Goal: Information Seeking & Learning: Understand process/instructions

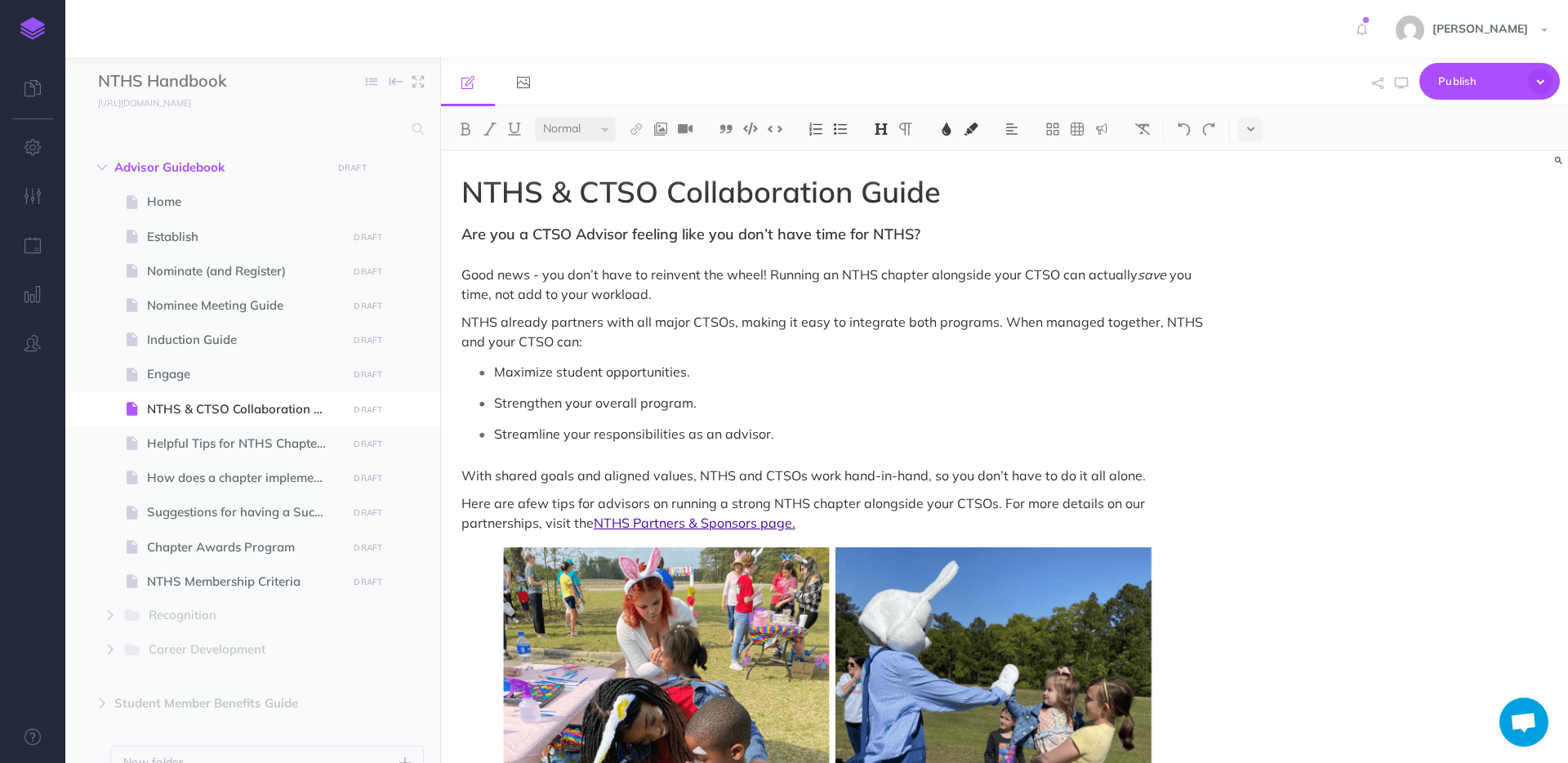
select select "null"
click at [401, 306] on button "button" at bounding box center [408, 306] width 29 height 22
drag, startPoint x: 200, startPoint y: 308, endPoint x: 220, endPoint y: 286, distance: 29.7
click at [220, 286] on ul "Home Page history Notes manager Duplicate Settings Delete Establish DRAFT Publi…" at bounding box center [267, 428] width 314 height 489
drag, startPoint x: 134, startPoint y: 304, endPoint x: 165, endPoint y: 285, distance: 36.4
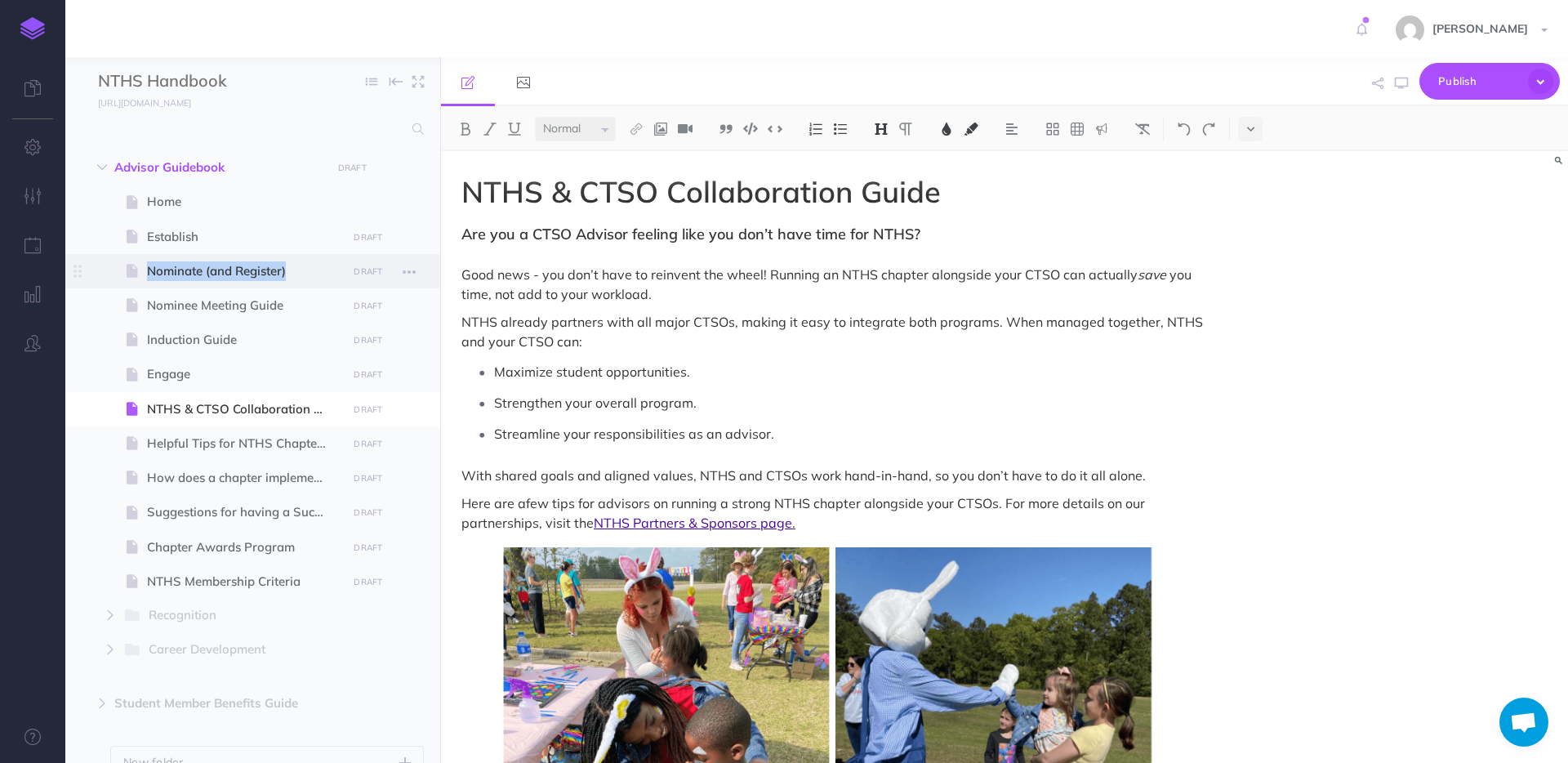
click at [161, 286] on ul "Home Page history Notes manager Duplicate Settings Delete Establish DRAFT Publi…" at bounding box center [267, 428] width 314 height 489
click at [408, 307] on icon "button" at bounding box center [409, 306] width 13 height 20
click at [1021, 403] on p "Strengthen your overall program." at bounding box center [852, 403] width 716 height 25
click at [421, 276] on button "button" at bounding box center [408, 271] width 29 height 22
click at [412, 271] on icon "button" at bounding box center [409, 272] width 13 height 20
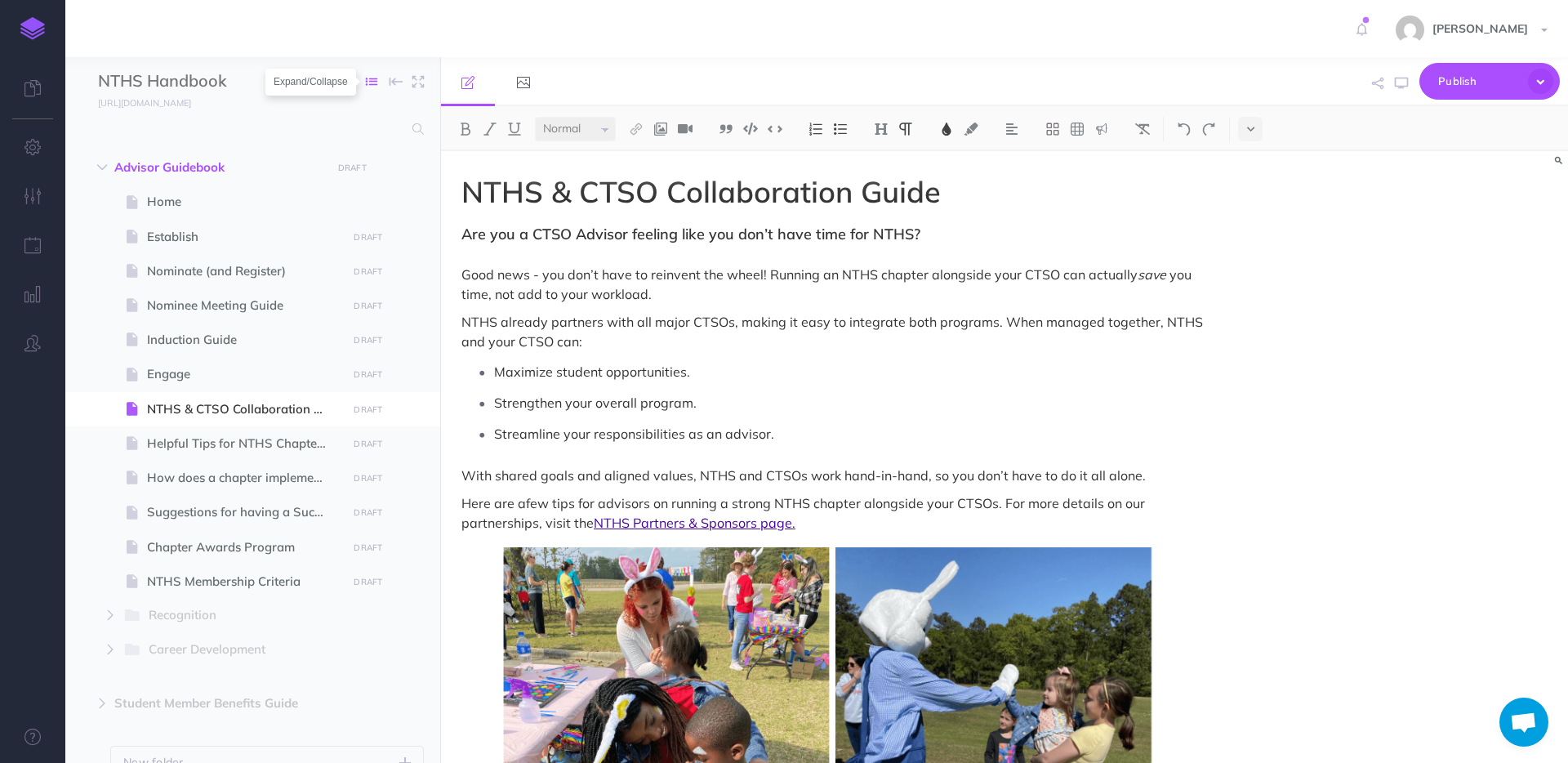
click at [370, 84] on icon "button" at bounding box center [372, 81] width 12 height 12
click at [374, 81] on icon "button" at bounding box center [372, 81] width 12 height 12
click at [222, 309] on span "Nominee Meeting Guide" at bounding box center [244, 306] width 195 height 20
select select "null"
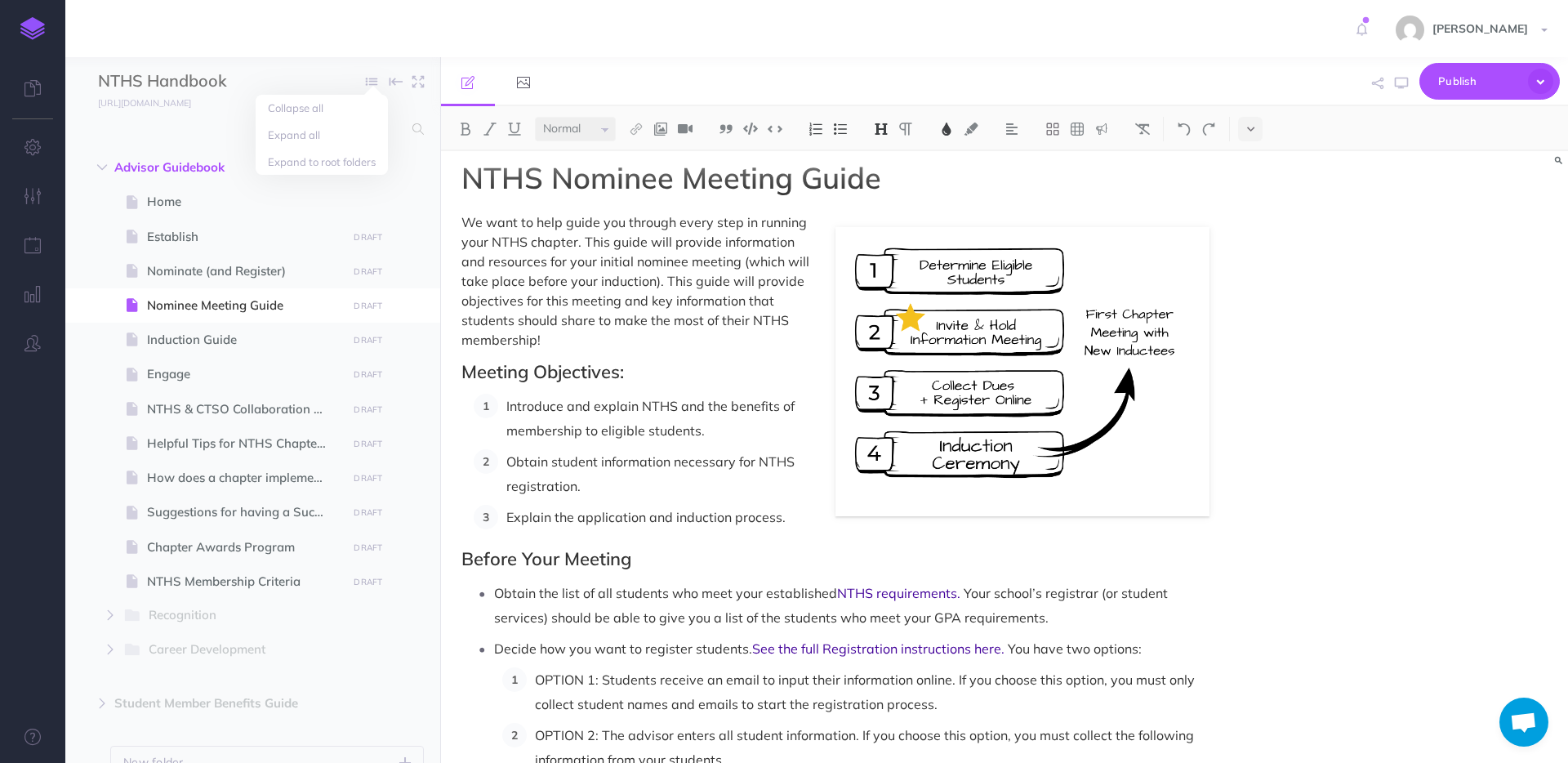
scroll to position [26, 0]
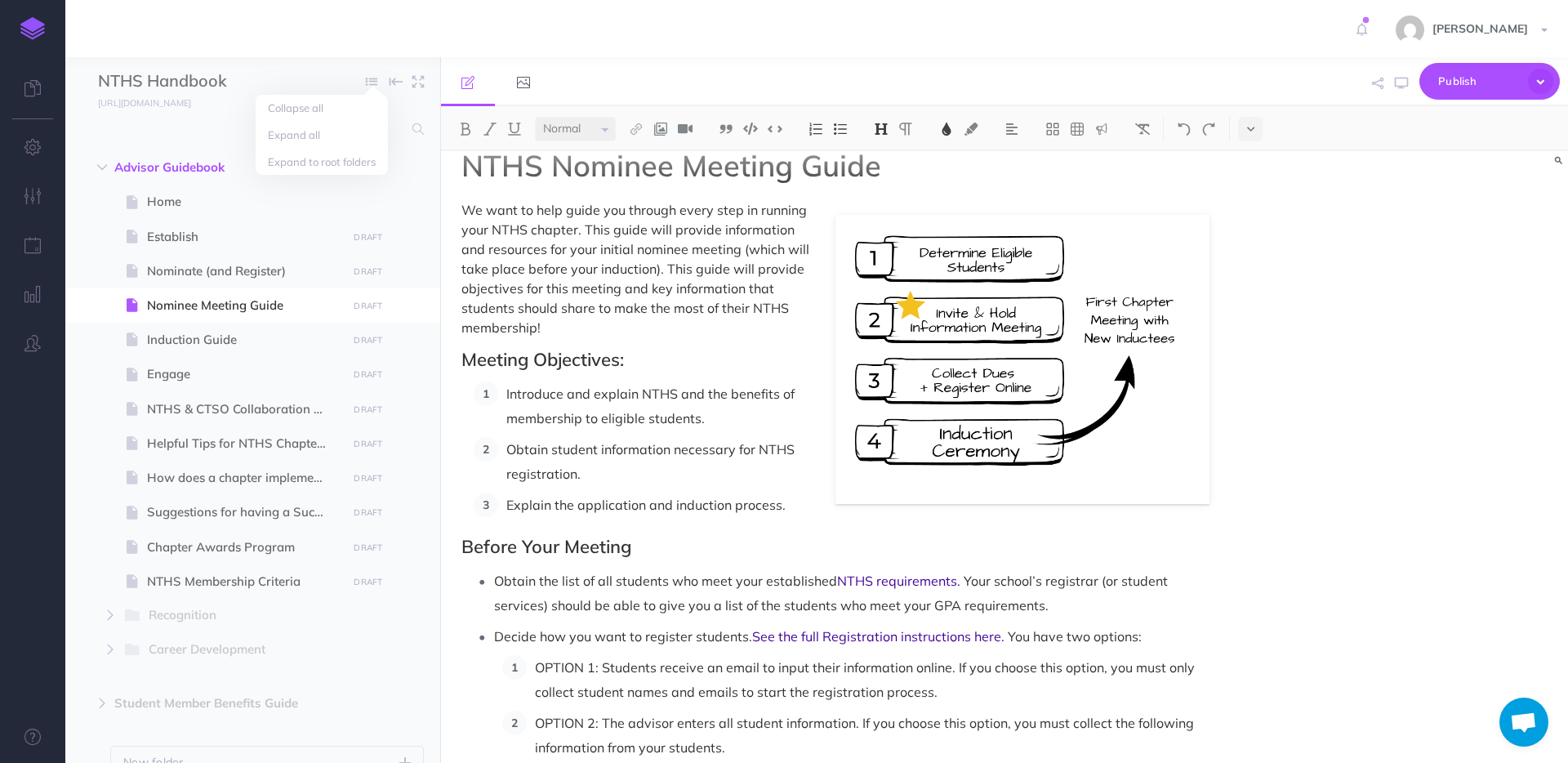
click at [665, 556] on h2 "Before Your Meeting" at bounding box center [835, 546] width 748 height 20
click at [636, 545] on h2 "Before Your Meeting" at bounding box center [835, 546] width 748 height 20
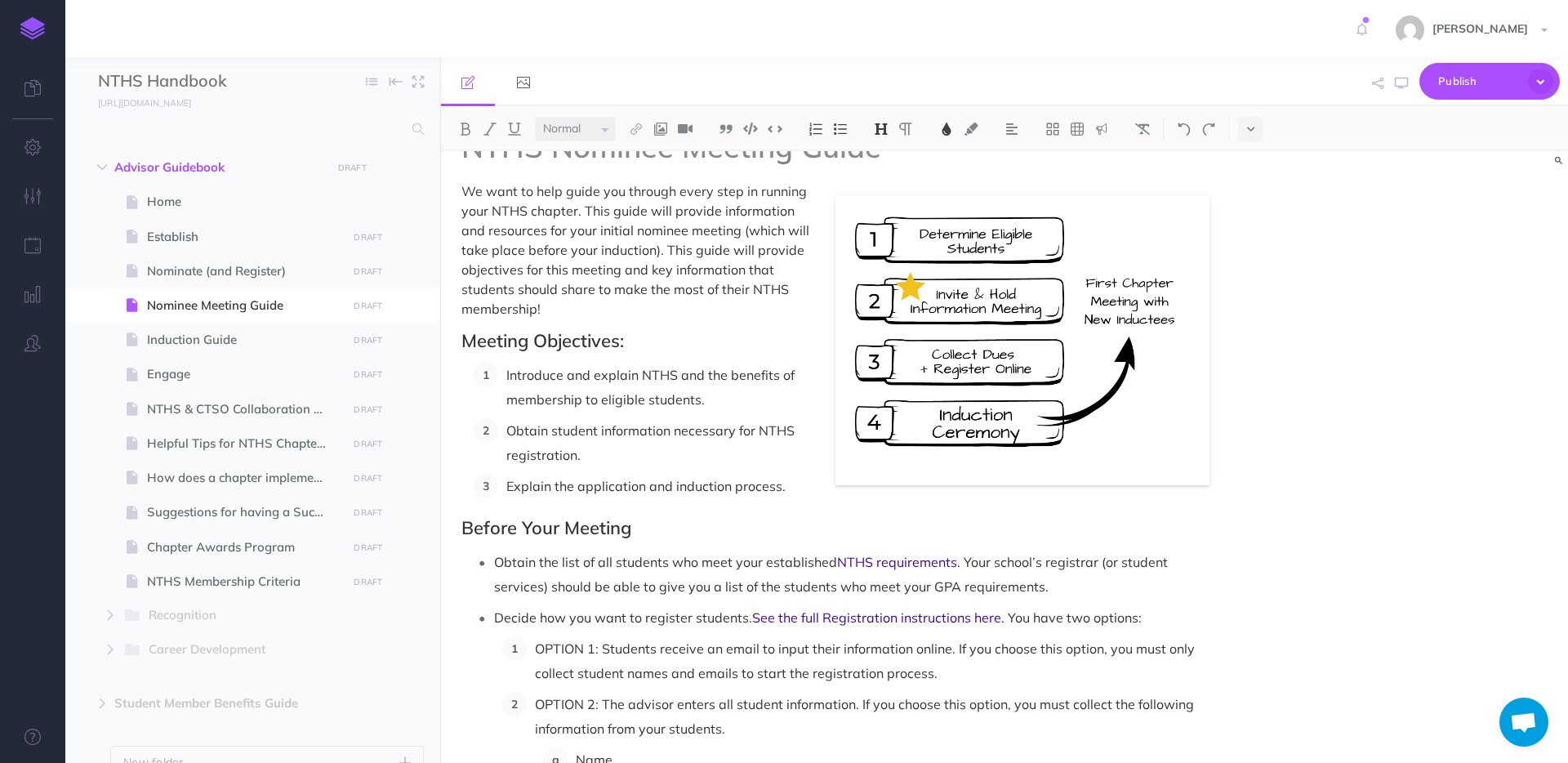
scroll to position [0, 0]
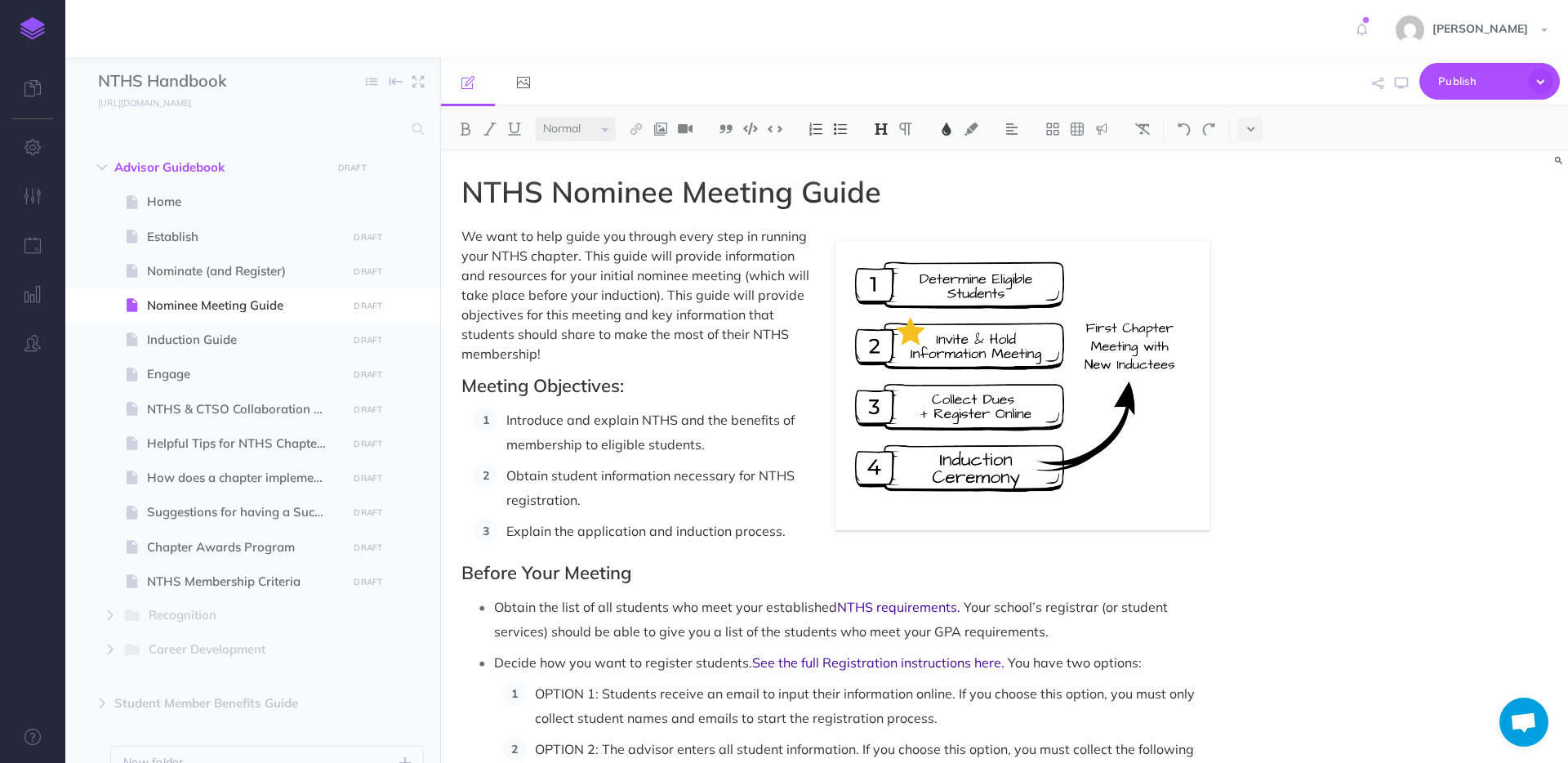
click at [757, 513] on ol "Introduce and explain NTHS and the benefits of membership to eligible students.…" at bounding box center [842, 475] width 735 height 135
click at [785, 533] on p "Explain the application and induction process." at bounding box center [857, 531] width 703 height 25
click at [667, 442] on span "Introduce and explain NTHS and the benefits of membership to eligible students." at bounding box center [652, 432] width 291 height 41
click at [153, 279] on span "Nominate (and Register)" at bounding box center [244, 271] width 195 height 20
select select "null"
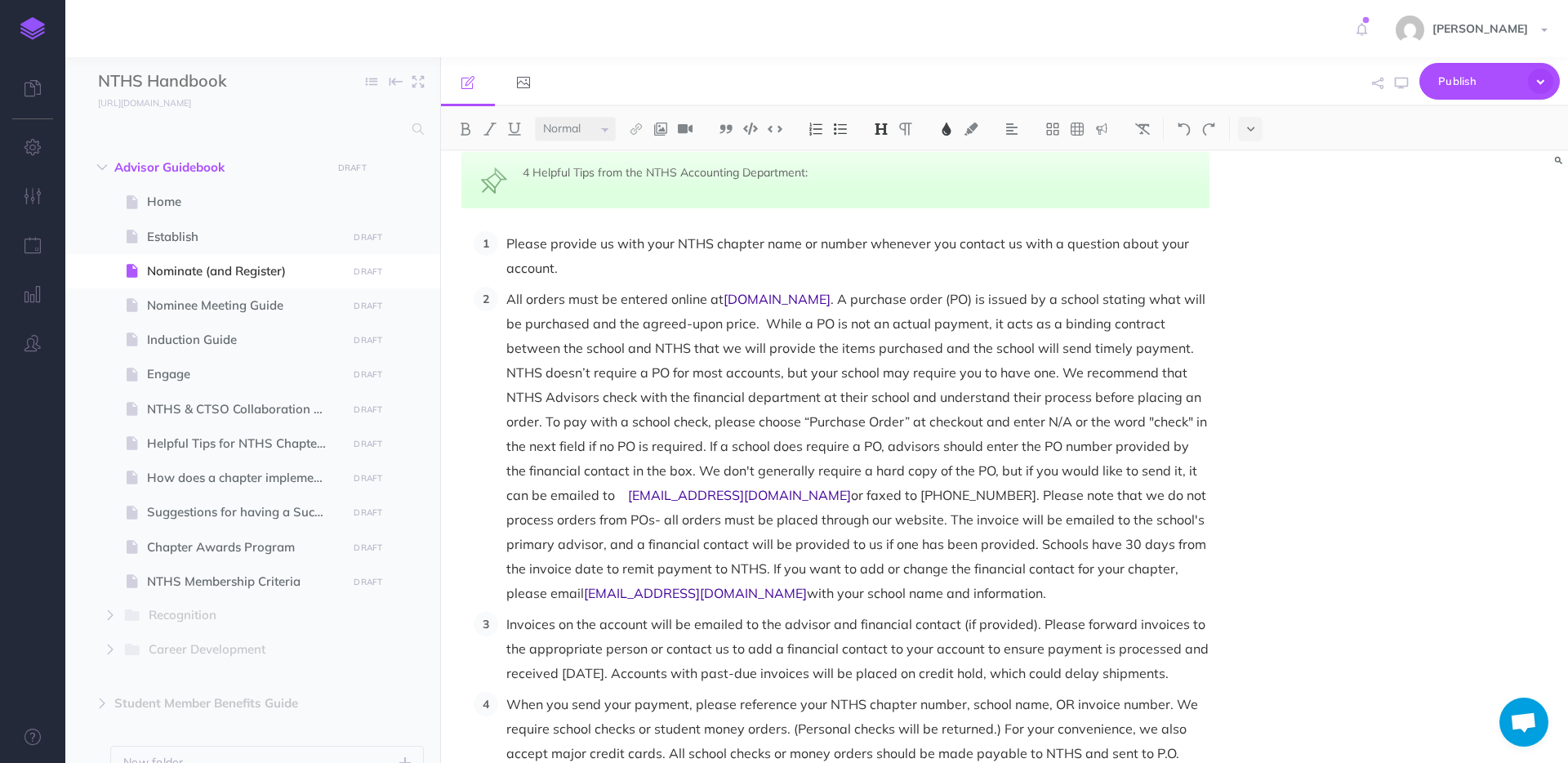
scroll to position [1652, 0]
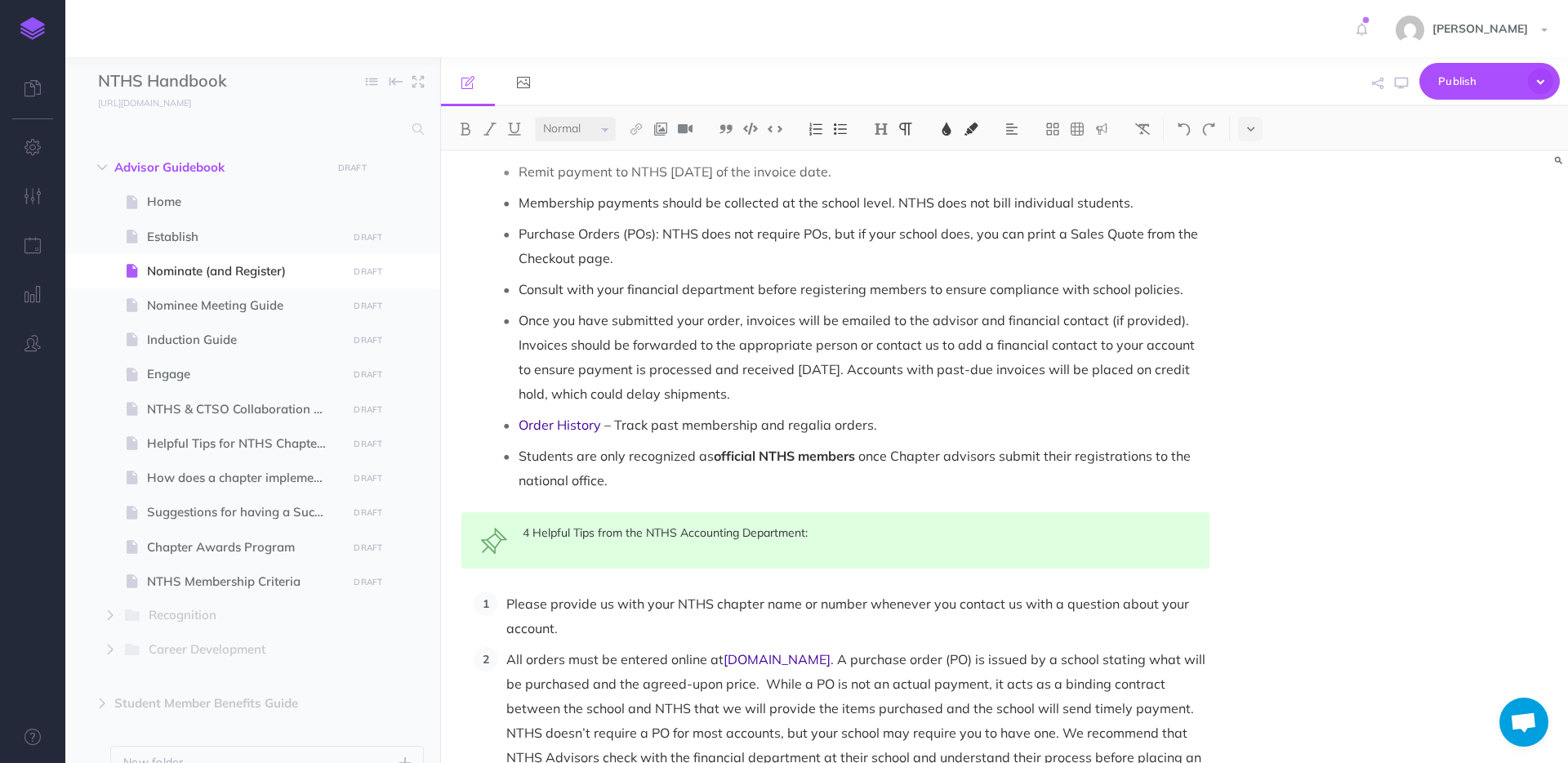
click at [811, 417] on span "– Track past membership and regalia orders." at bounding box center [740, 425] width 273 height 17
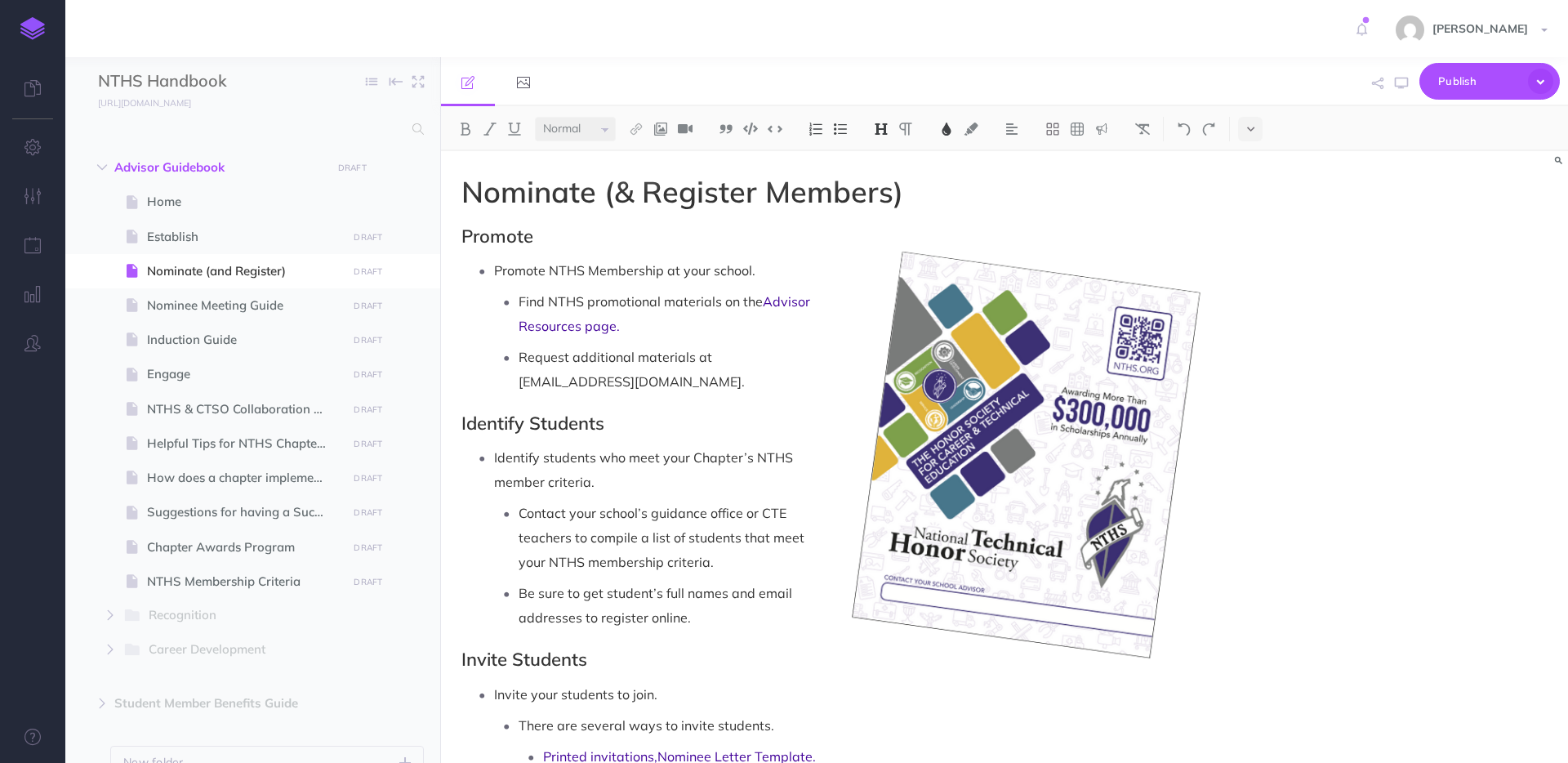
select select "null"
click at [889, 31] on div "Peyton Holland Settings Account Settings Teams Create Team Support Documentatio…" at bounding box center [784, 28] width 1543 height 57
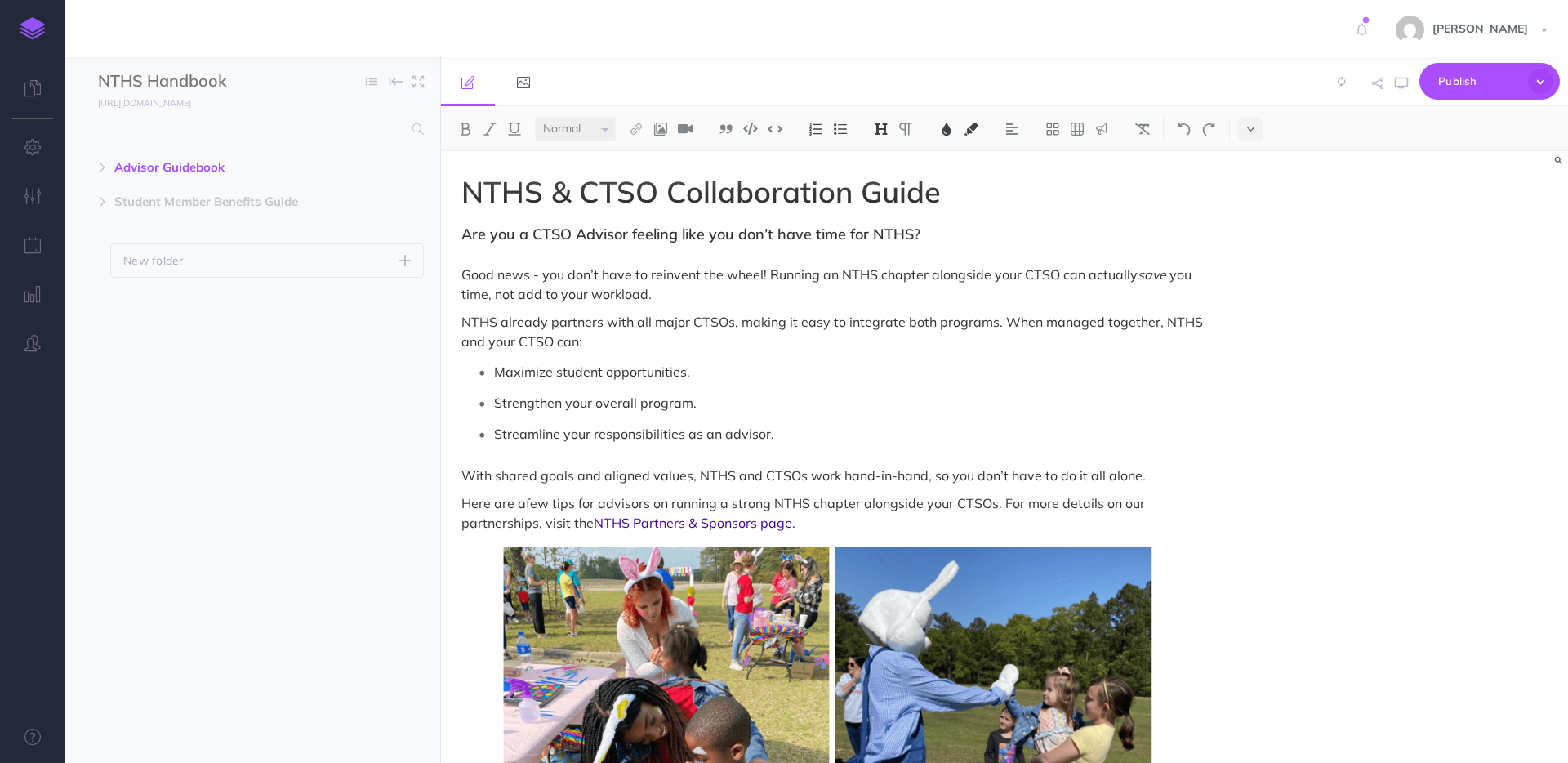
select select "null"
